Goal: Transaction & Acquisition: Purchase product/service

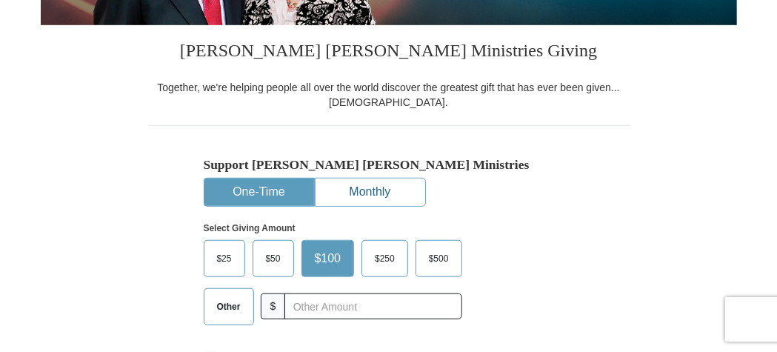
click at [369, 195] on button "Monthly" at bounding box center [371, 192] width 110 height 27
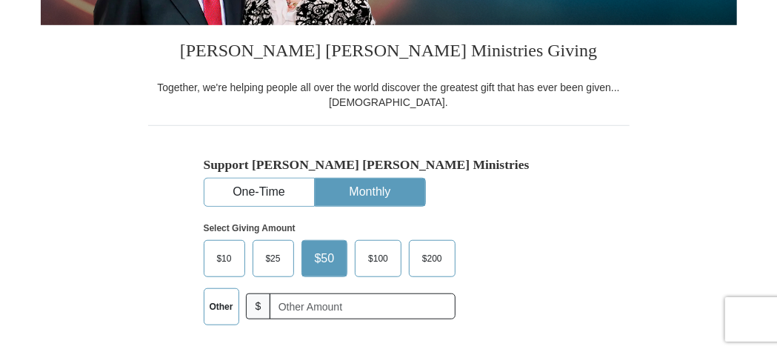
scroll to position [471, 0]
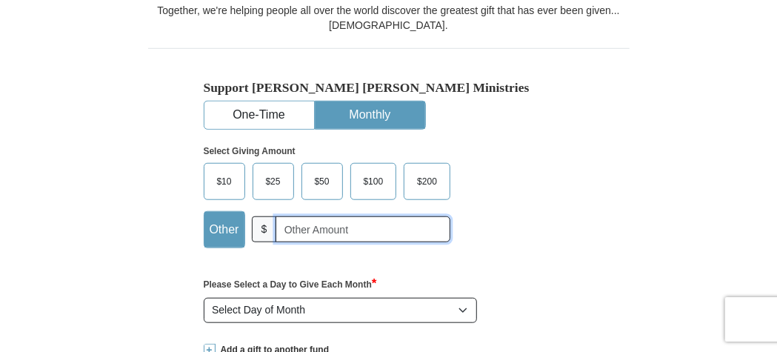
click at [376, 233] on input "text" at bounding box center [363, 229] width 175 height 26
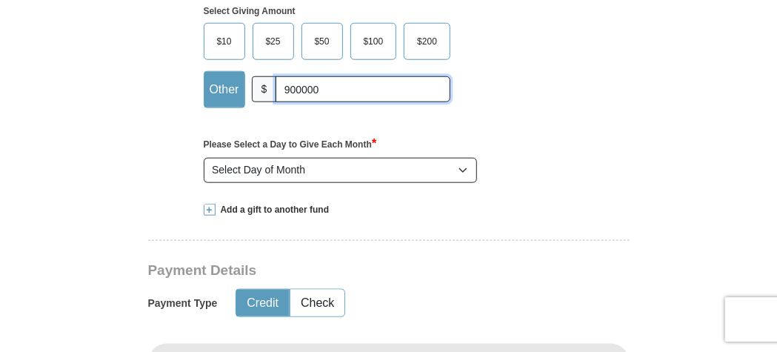
scroll to position [625, 0]
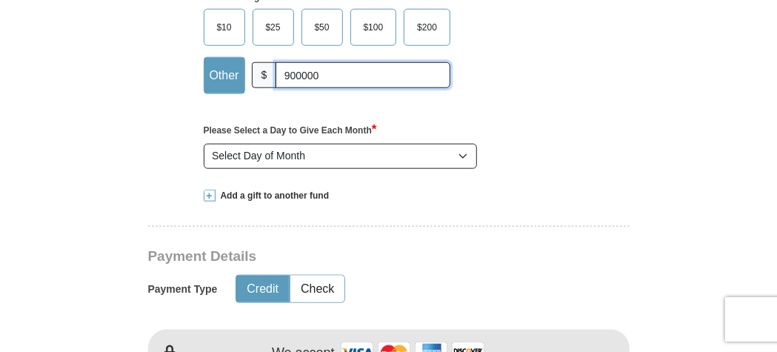
type input "900000"
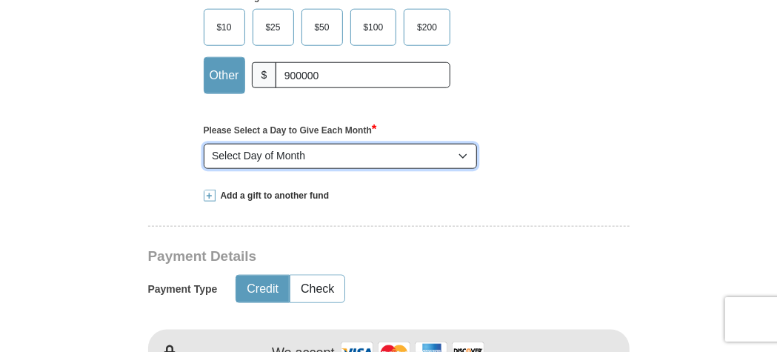
select select "1"
click option "1" at bounding box center [0, 0] width 0 height 0
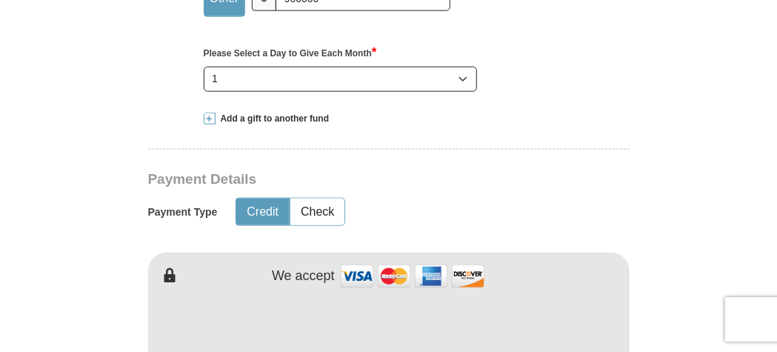
click at [213, 116] on span at bounding box center [210, 119] width 12 height 12
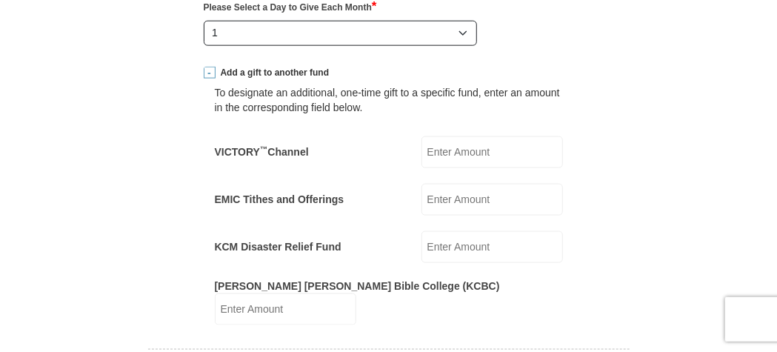
scroll to position [780, 0]
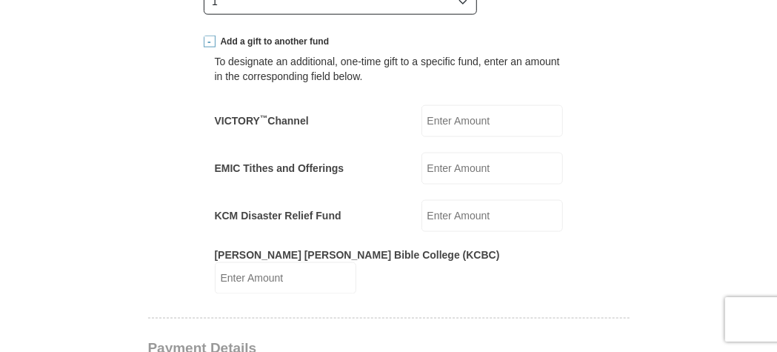
click at [474, 125] on input "VICTORY ™ Channel" at bounding box center [493, 121] width 142 height 32
type input "90000"
click at [476, 158] on input "EMIC Tithes and Offerings" at bounding box center [493, 169] width 142 height 32
type input "90000"
click at [483, 211] on input "KCM Disaster Relief Fund" at bounding box center [493, 216] width 142 height 32
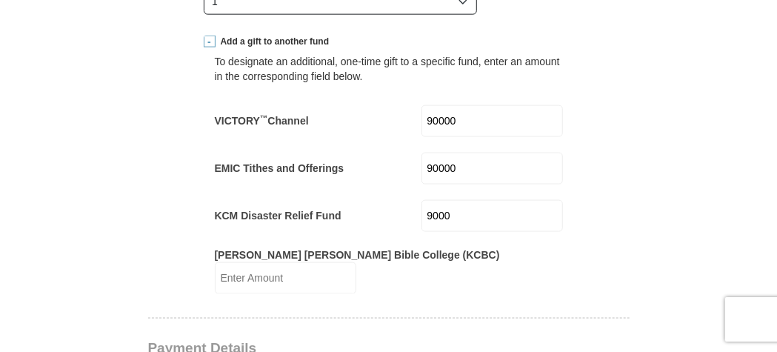
type input "9000"
click at [356, 263] on input "[PERSON_NAME] [PERSON_NAME] Bible College (KCBC)" at bounding box center [286, 278] width 142 height 32
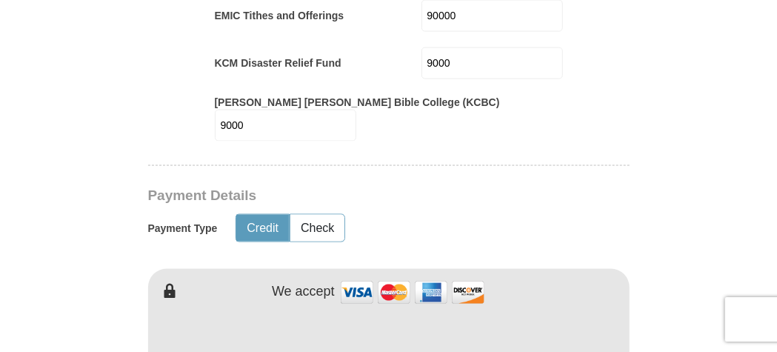
scroll to position [934, 0]
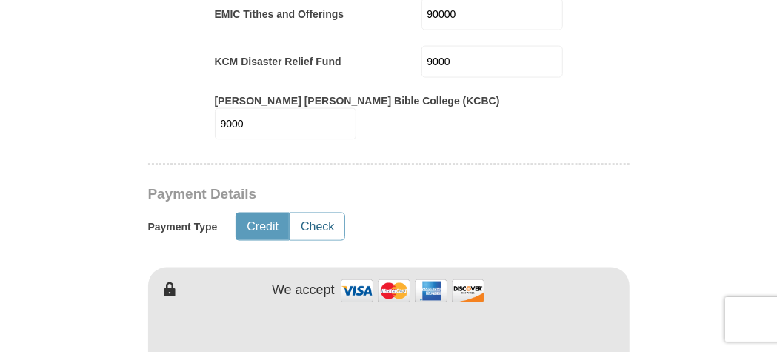
type input "9000"
click at [313, 213] on button "Check" at bounding box center [317, 226] width 54 height 27
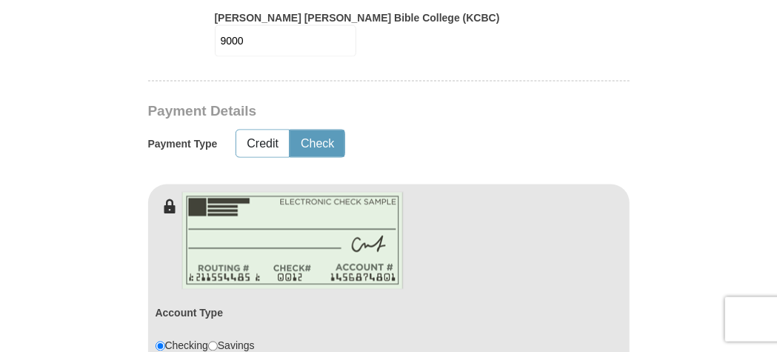
scroll to position [1011, 0]
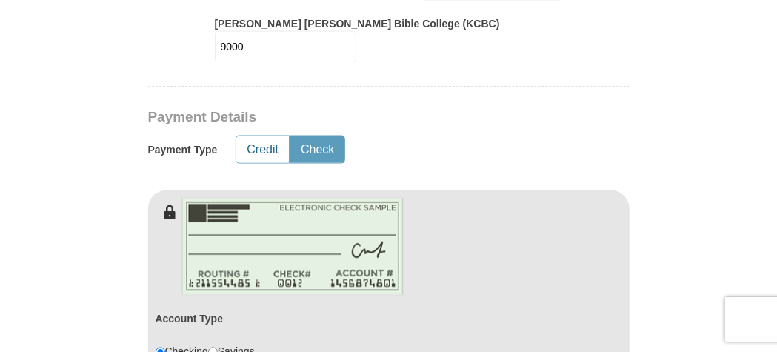
click at [273, 136] on button "Credit" at bounding box center [262, 149] width 53 height 27
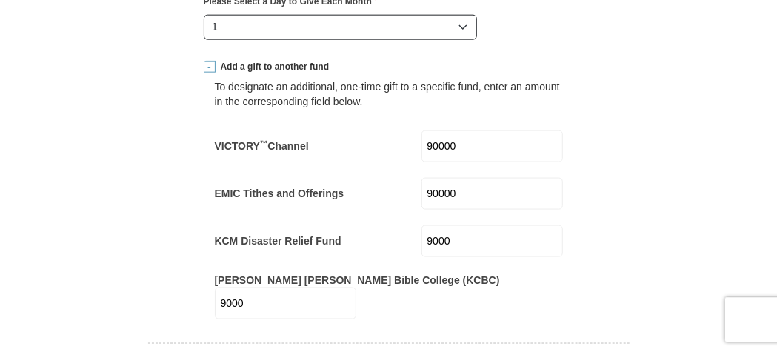
scroll to position [780, 0]
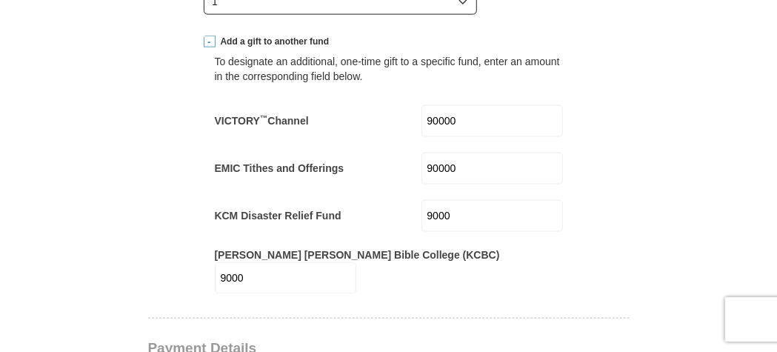
click at [458, 212] on input "9000" at bounding box center [493, 216] width 142 height 32
type input "90000"
click at [356, 267] on input "9000" at bounding box center [286, 278] width 142 height 32
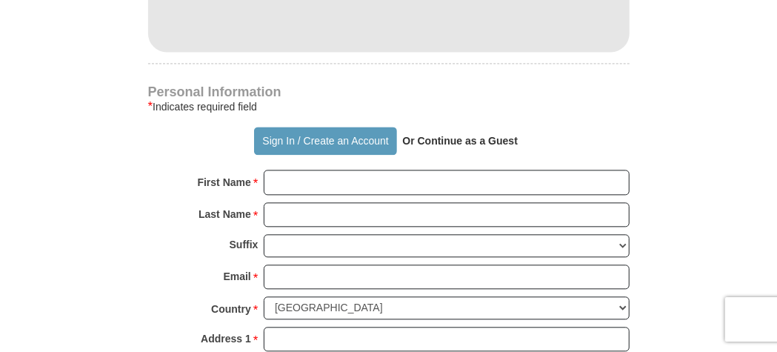
scroll to position [1396, 0]
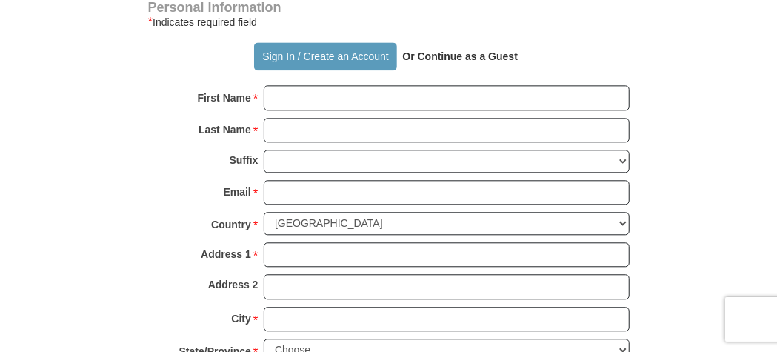
type input "90000"
click at [463, 45] on p "Or Continue as a Guest" at bounding box center [460, 56] width 126 height 25
click at [485, 44] on p "Or Continue as a Guest" at bounding box center [460, 56] width 126 height 25
click at [426, 50] on strong "Or Continue as a Guest" at bounding box center [460, 56] width 116 height 12
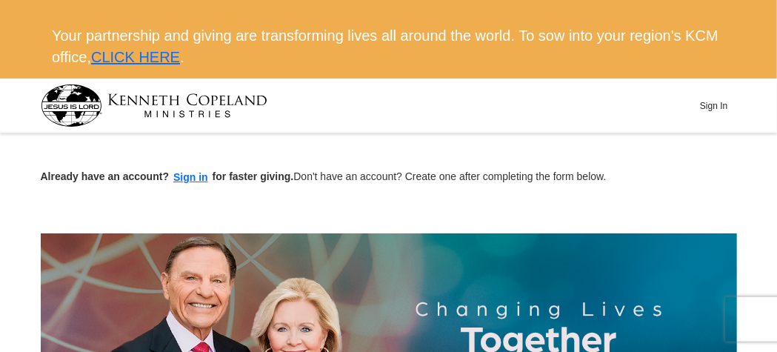
scroll to position [0, 0]
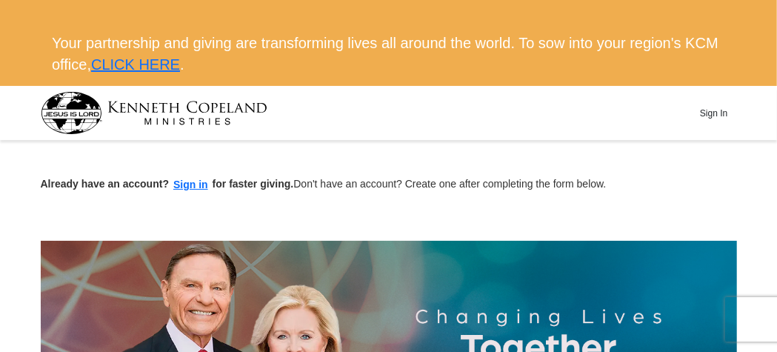
click at [84, 108] on img at bounding box center [154, 113] width 227 height 42
